Goal: Understand process/instructions

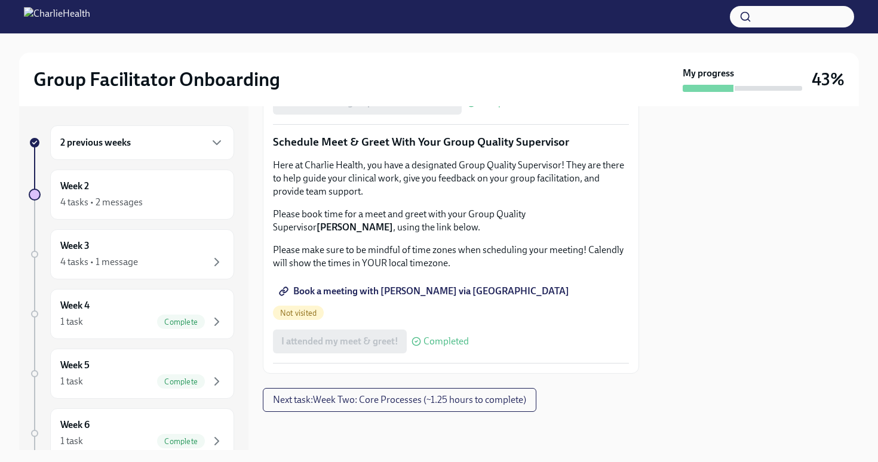
scroll to position [1104, 0]
click at [525, 270] on p "Please make sure to be mindful of time zones when scheduling your meeting! Cale…" at bounding box center [451, 257] width 356 height 26
click at [703, 351] on div at bounding box center [755, 278] width 205 height 344
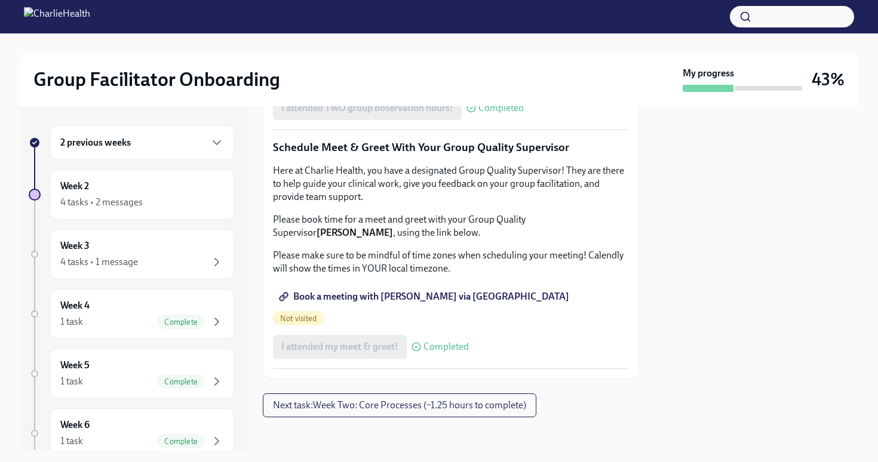
scroll to position [943, 0]
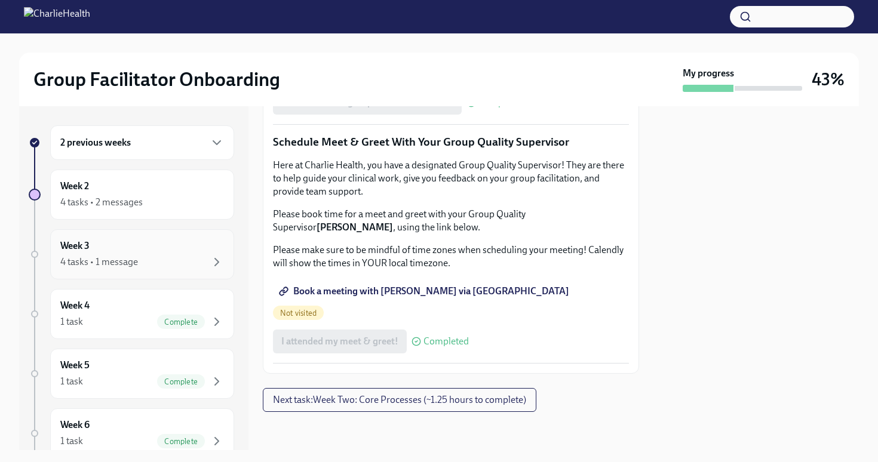
click at [176, 260] on div "4 tasks • 1 message" at bounding box center [142, 262] width 164 height 14
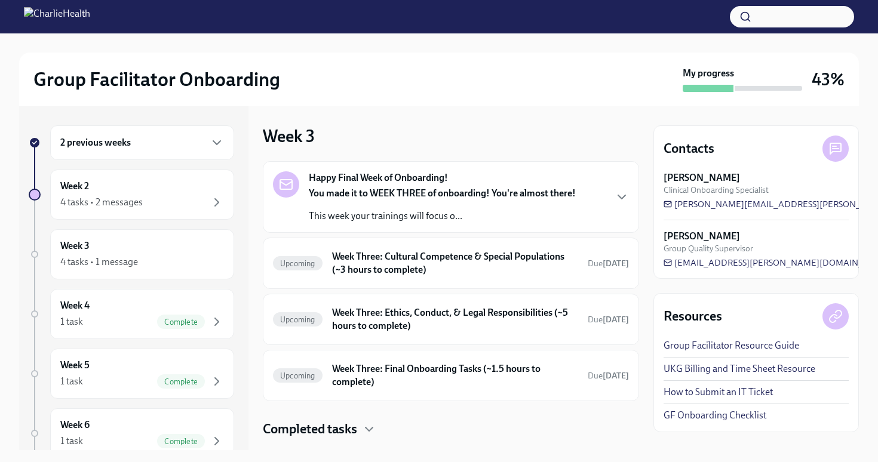
scroll to position [26, 0]
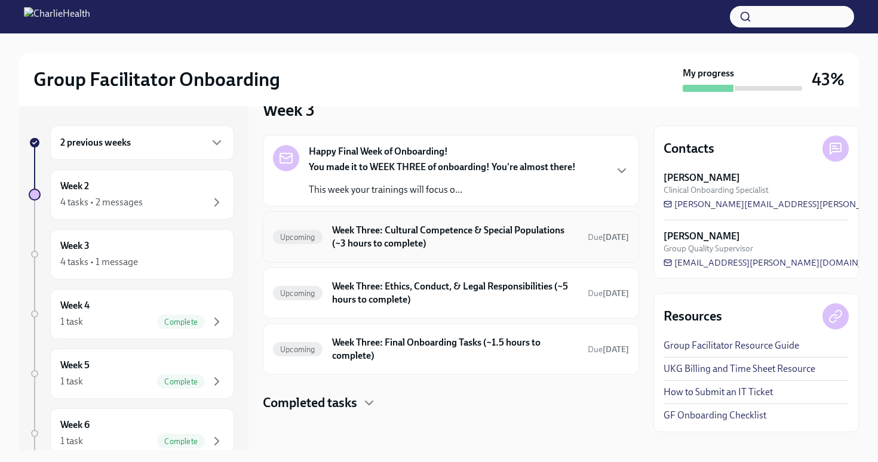
click at [469, 244] on h6 "Week Three: Cultural Competence & Special Populations (~3 hours to complete)" at bounding box center [455, 237] width 246 height 26
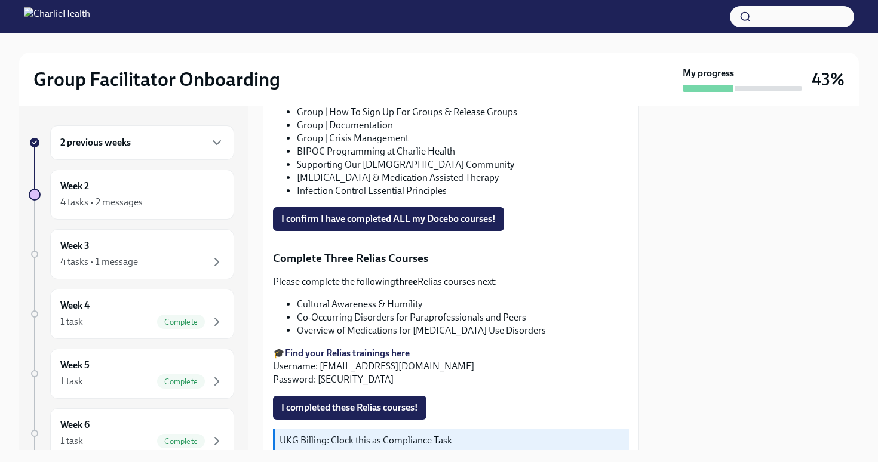
scroll to position [915, 0]
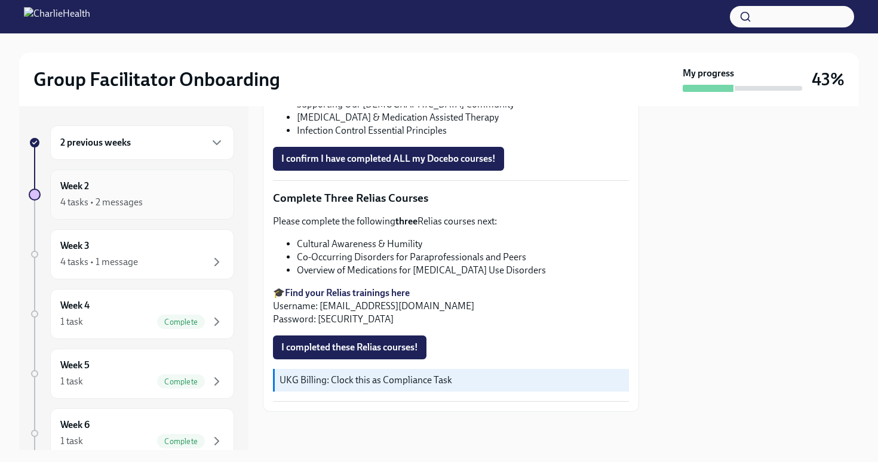
click at [192, 196] on div "4 tasks • 2 messages" at bounding box center [142, 202] width 164 height 14
